Goal: Task Accomplishment & Management: Manage account settings

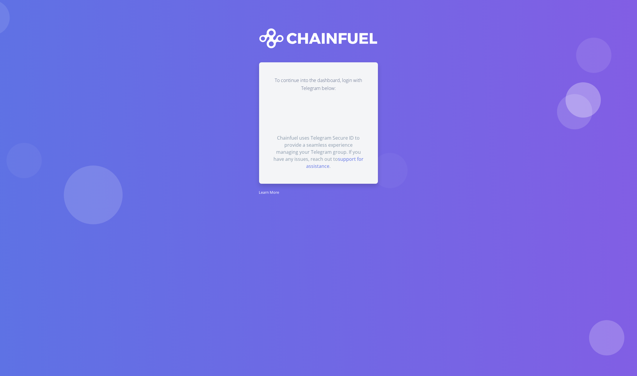
click at [309, 118] on form at bounding box center [318, 114] width 90 height 14
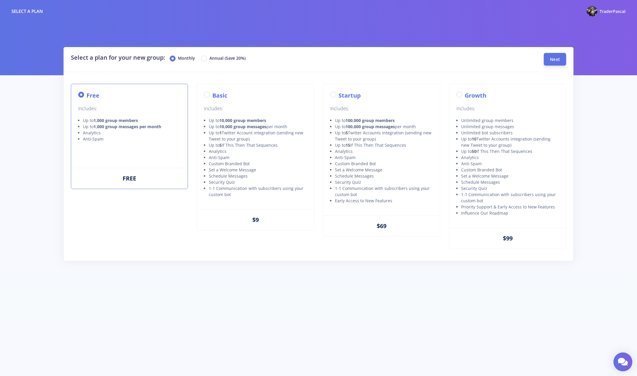
click at [559, 59] on span "Next" at bounding box center [555, 59] width 10 height 6
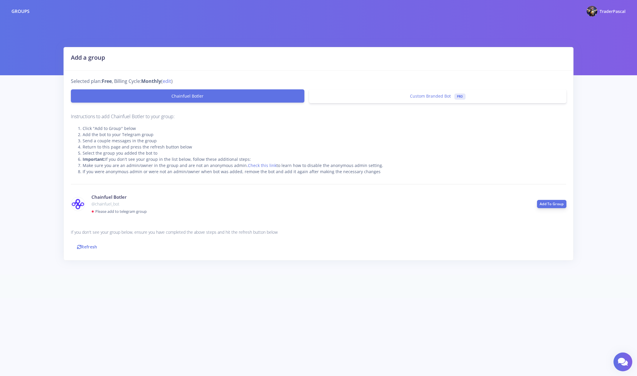
click at [555, 202] on link "Add To Group" at bounding box center [551, 204] width 29 height 8
click at [93, 248] on link "Refresh" at bounding box center [87, 246] width 33 height 13
click at [86, 246] on link "Refresh" at bounding box center [87, 246] width 33 height 13
click at [83, 248] on link "Refresh" at bounding box center [87, 246] width 33 height 13
click at [79, 245] on icon at bounding box center [79, 247] width 4 height 4
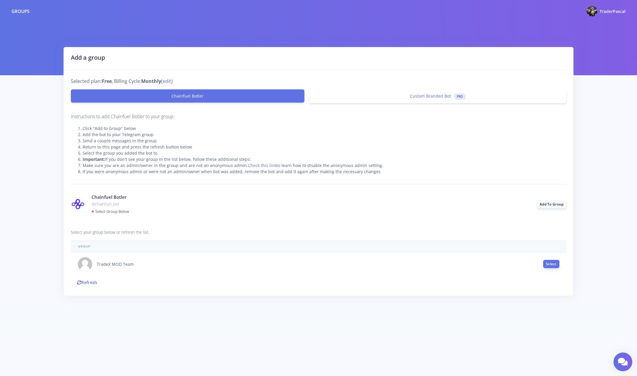
click at [547, 263] on button "Select" at bounding box center [551, 264] width 16 height 8
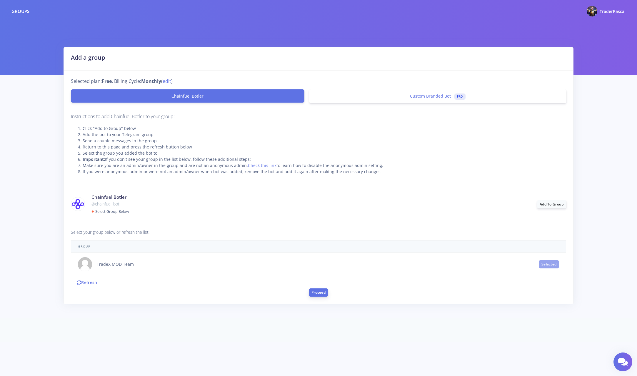
click at [324, 292] on button "Proceed" at bounding box center [318, 292] width 19 height 8
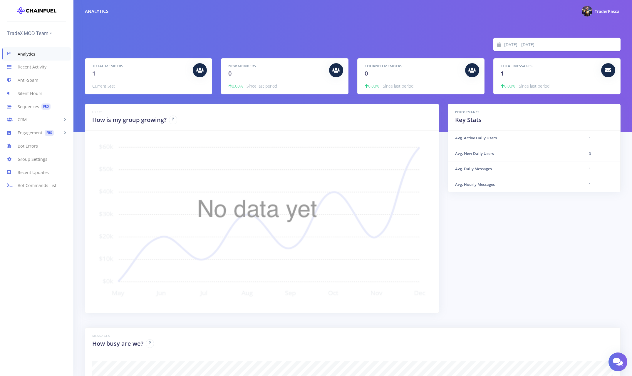
scroll to position [103, 521]
click at [25, 80] on link "Anti-Spam" at bounding box center [36, 80] width 73 height 13
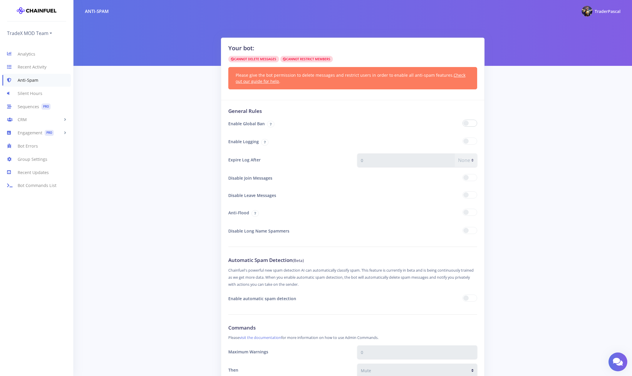
click at [472, 124] on span at bounding box center [470, 123] width 15 height 7
click at [0, 0] on input "checkbox" at bounding box center [0, 0] width 0 height 0
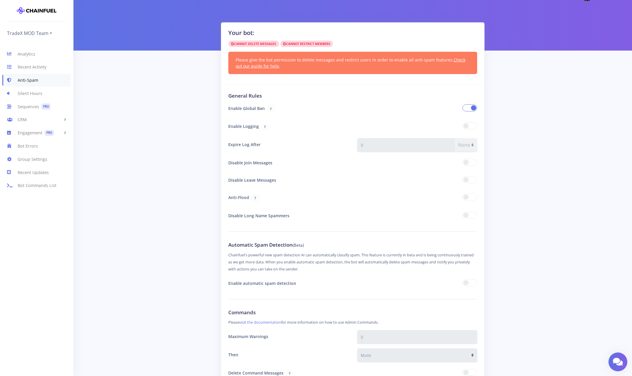
scroll to position [19, 0]
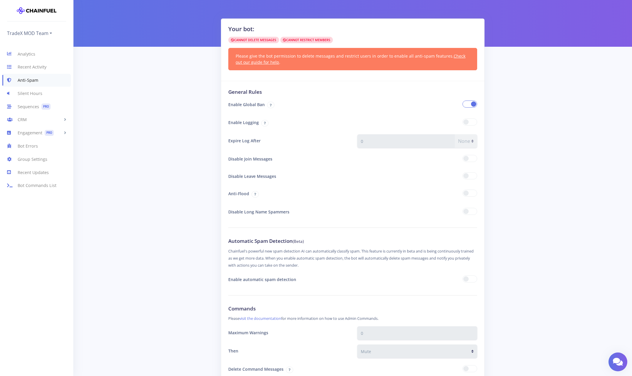
click at [469, 192] on span at bounding box center [470, 193] width 15 height 7
click at [478, 195] on div at bounding box center [417, 194] width 129 height 14
click at [469, 194] on span at bounding box center [470, 193] width 15 height 7
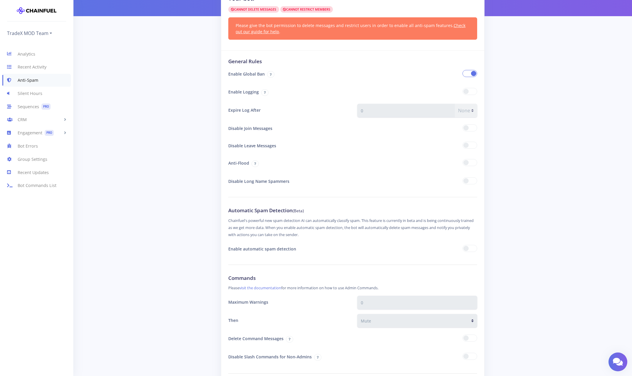
scroll to position [54, 0]
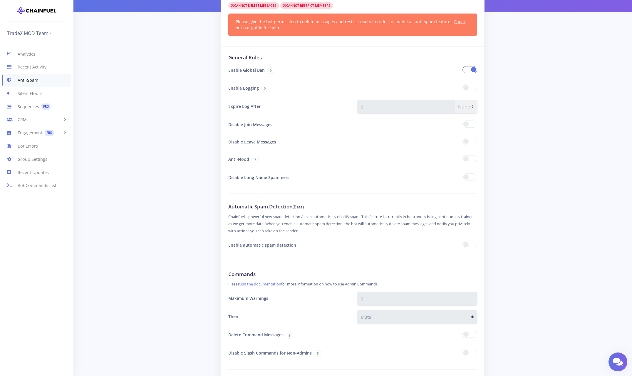
click at [470, 246] on span at bounding box center [470, 244] width 15 height 7
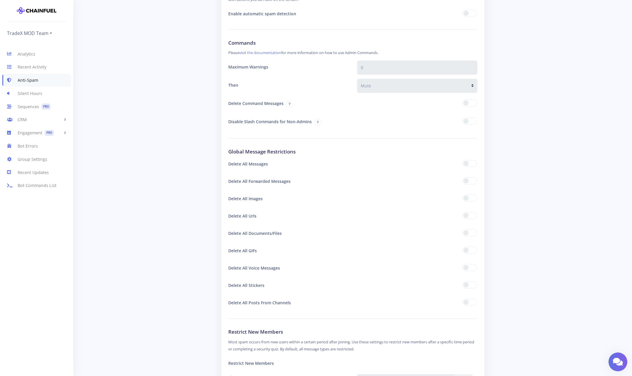
scroll to position [289, 0]
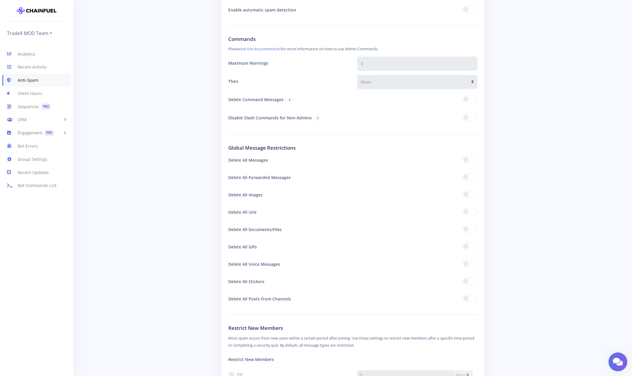
click at [466, 160] on span at bounding box center [470, 159] width 15 height 7
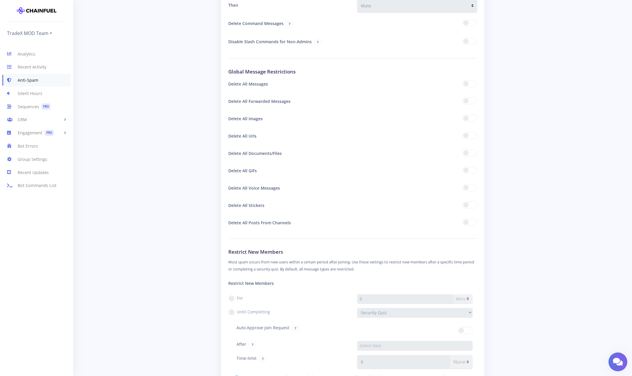
scroll to position [395, 0]
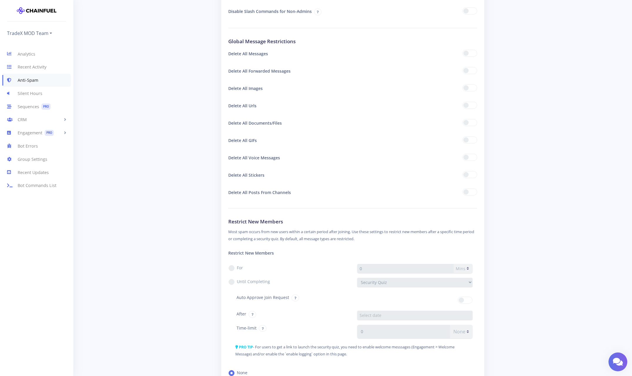
click at [237, 268] on label "For" at bounding box center [240, 268] width 6 height 6
drag, startPoint x: 234, startPoint y: 268, endPoint x: 248, endPoint y: 266, distance: 14.2
click at [237, 268] on label "For" at bounding box center [240, 268] width 6 height 6
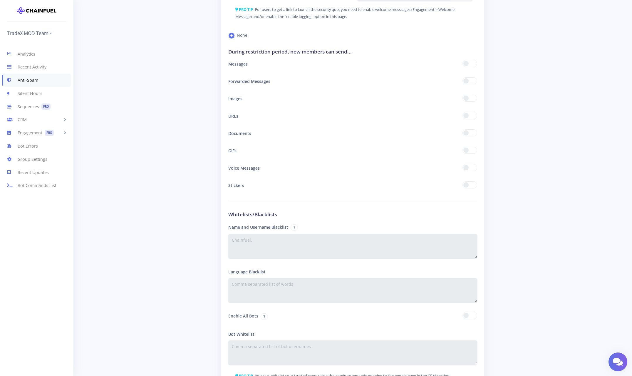
scroll to position [803, 0]
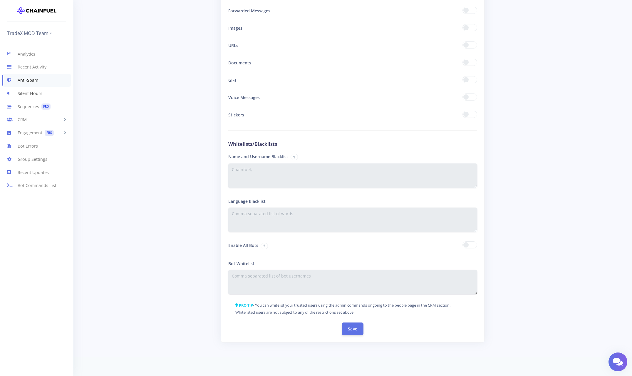
click at [31, 93] on link "Silent Hours" at bounding box center [36, 93] width 73 height 13
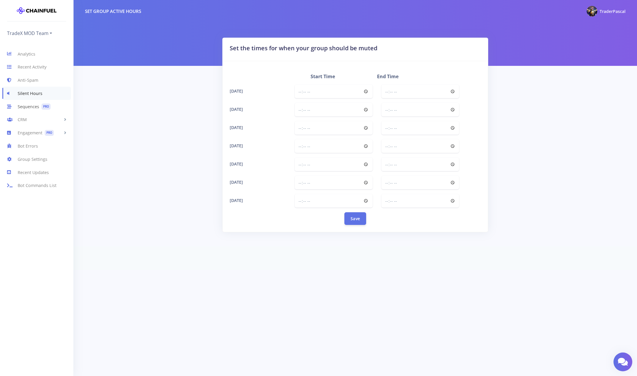
click at [26, 109] on link "Sequences PRO" at bounding box center [36, 106] width 73 height 13
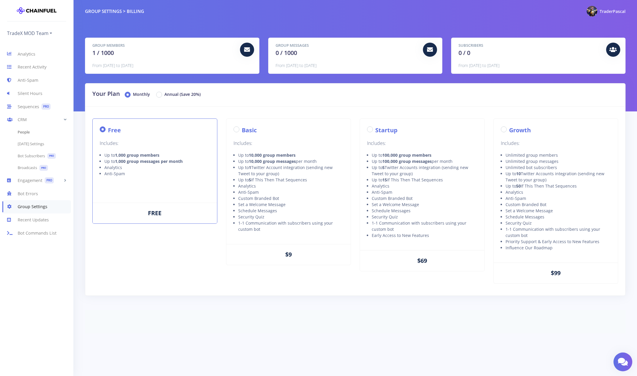
click at [25, 130] on link "People" at bounding box center [36, 132] width 73 height 12
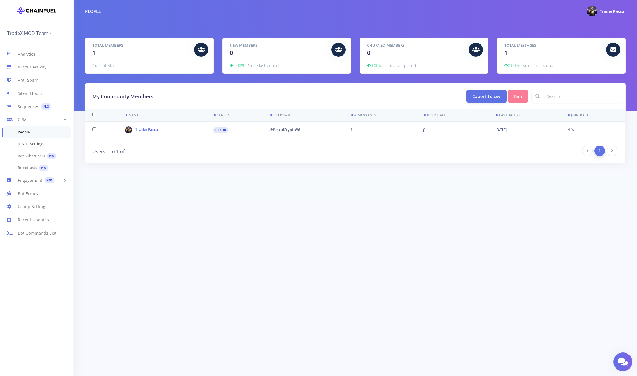
click at [24, 145] on link "[DATE] Settings" at bounding box center [36, 144] width 73 height 12
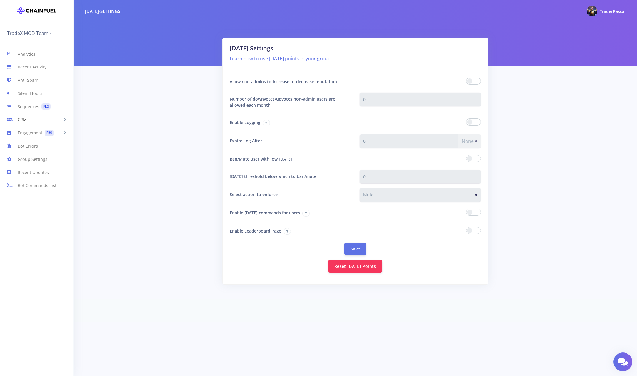
click at [22, 121] on link "CRM" at bounding box center [36, 119] width 73 height 13
click at [25, 155] on link "Bot Subscribers PRO" at bounding box center [36, 156] width 73 height 12
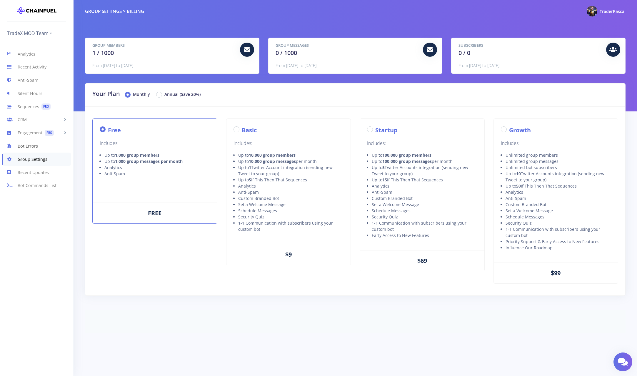
click at [27, 146] on link "Bot Errors" at bounding box center [36, 145] width 73 height 13
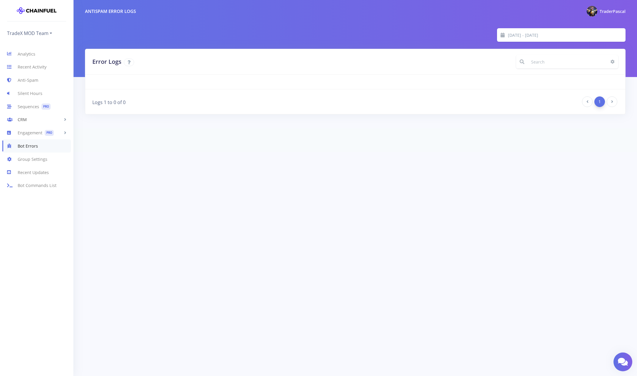
click at [26, 118] on link "CRM" at bounding box center [36, 119] width 73 height 13
click at [33, 167] on link "Broadcasts PRO" at bounding box center [36, 168] width 73 height 12
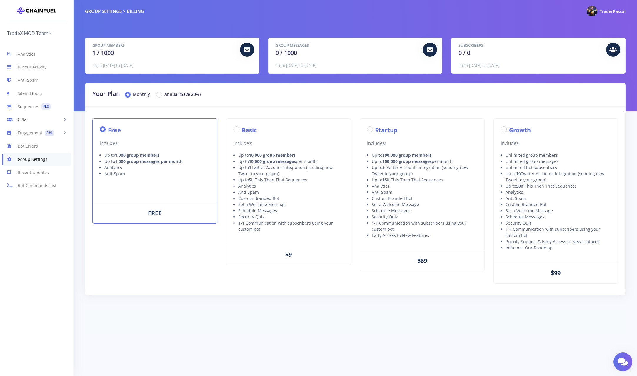
click at [29, 123] on link "CRM" at bounding box center [36, 119] width 73 height 13
click at [31, 178] on link "Engagement PRO" at bounding box center [36, 180] width 73 height 13
click at [27, 146] on link "Welcome Message PRO" at bounding box center [36, 145] width 73 height 12
click at [32, 130] on link "Engagement PRO" at bounding box center [36, 132] width 73 height 13
click at [33, 169] on link "Security Quiz PRO" at bounding box center [36, 169] width 73 height 12
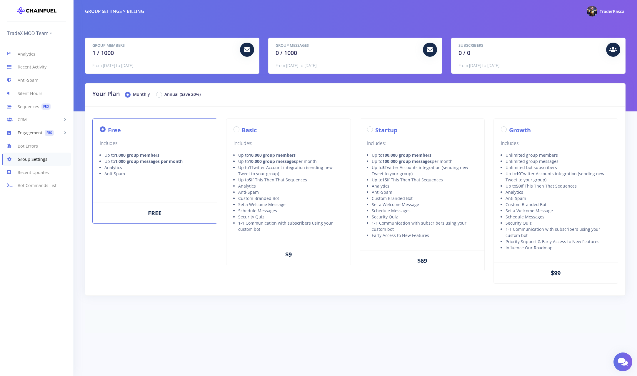
click at [32, 132] on link "Engagement PRO" at bounding box center [36, 132] width 73 height 13
click at [35, 221] on link "Bot Commands List" at bounding box center [36, 221] width 73 height 13
click at [26, 53] on link "Analytics" at bounding box center [36, 53] width 73 height 13
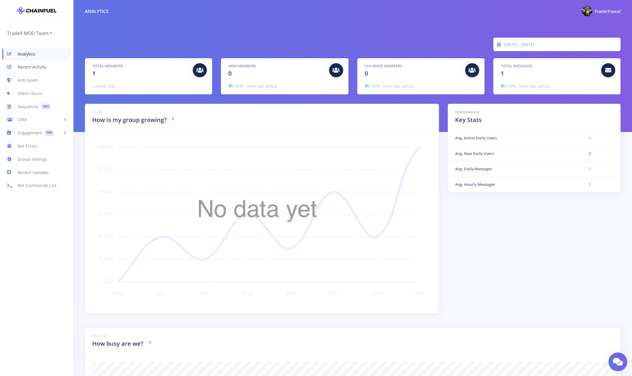
click at [39, 67] on link "Recent Activity" at bounding box center [36, 67] width 73 height 13
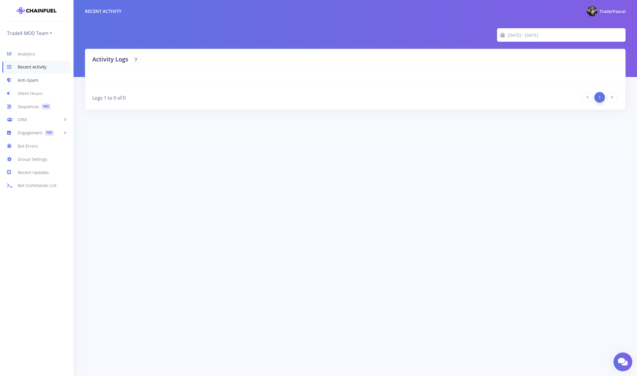
click at [33, 82] on link "Anti-Spam" at bounding box center [36, 80] width 73 height 13
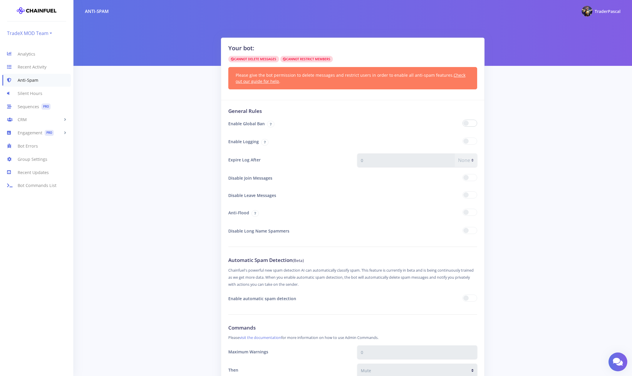
click at [51, 33] on link "TradeX MOD Team" at bounding box center [29, 33] width 45 height 9
click at [588, 11] on img at bounding box center [587, 11] width 11 height 11
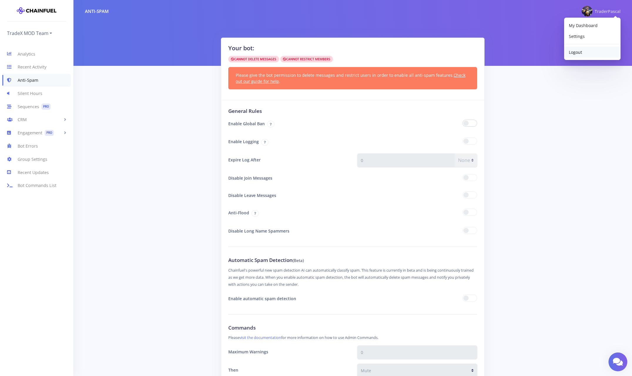
click at [579, 51] on span "Logout" at bounding box center [575, 52] width 13 height 6
